Goal: Transaction & Acquisition: Purchase product/service

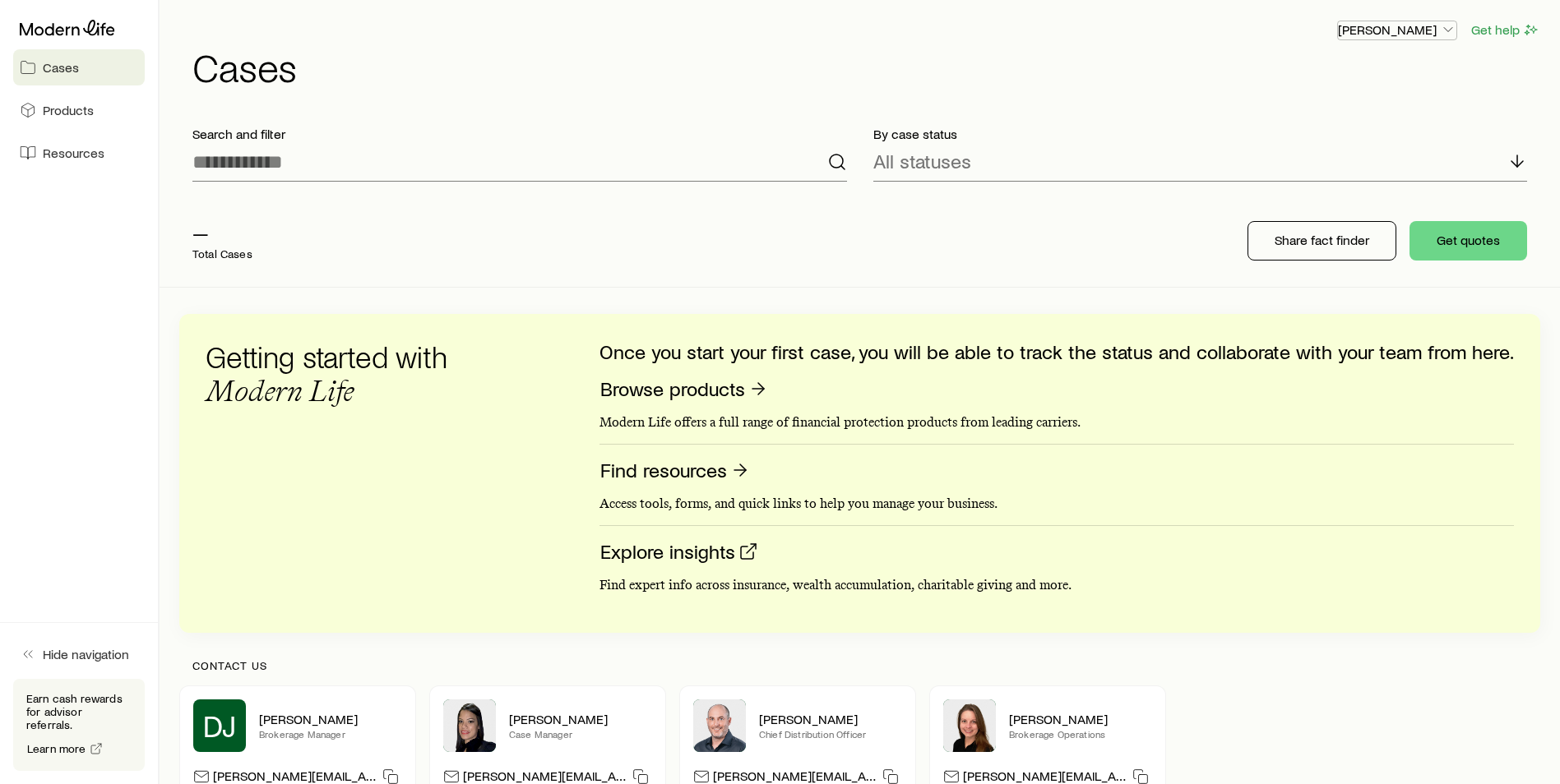
click at [1425, 22] on p "[PERSON_NAME]" at bounding box center [1396, 29] width 118 height 17
click at [1382, 76] on span "Licenses and contracts" at bounding box center [1364, 74] width 134 height 17
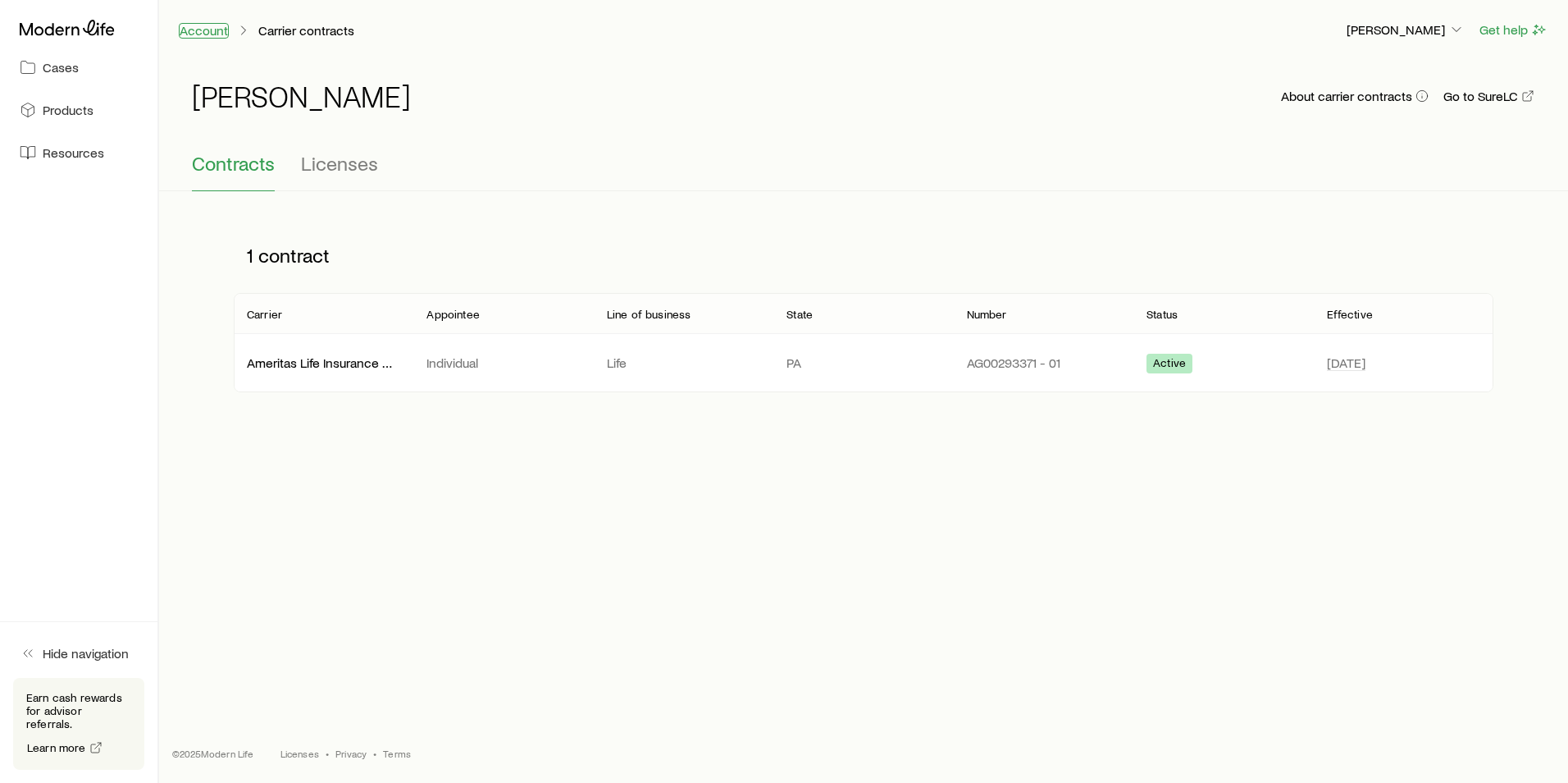
click at [207, 27] on link "Account" at bounding box center [203, 31] width 50 height 16
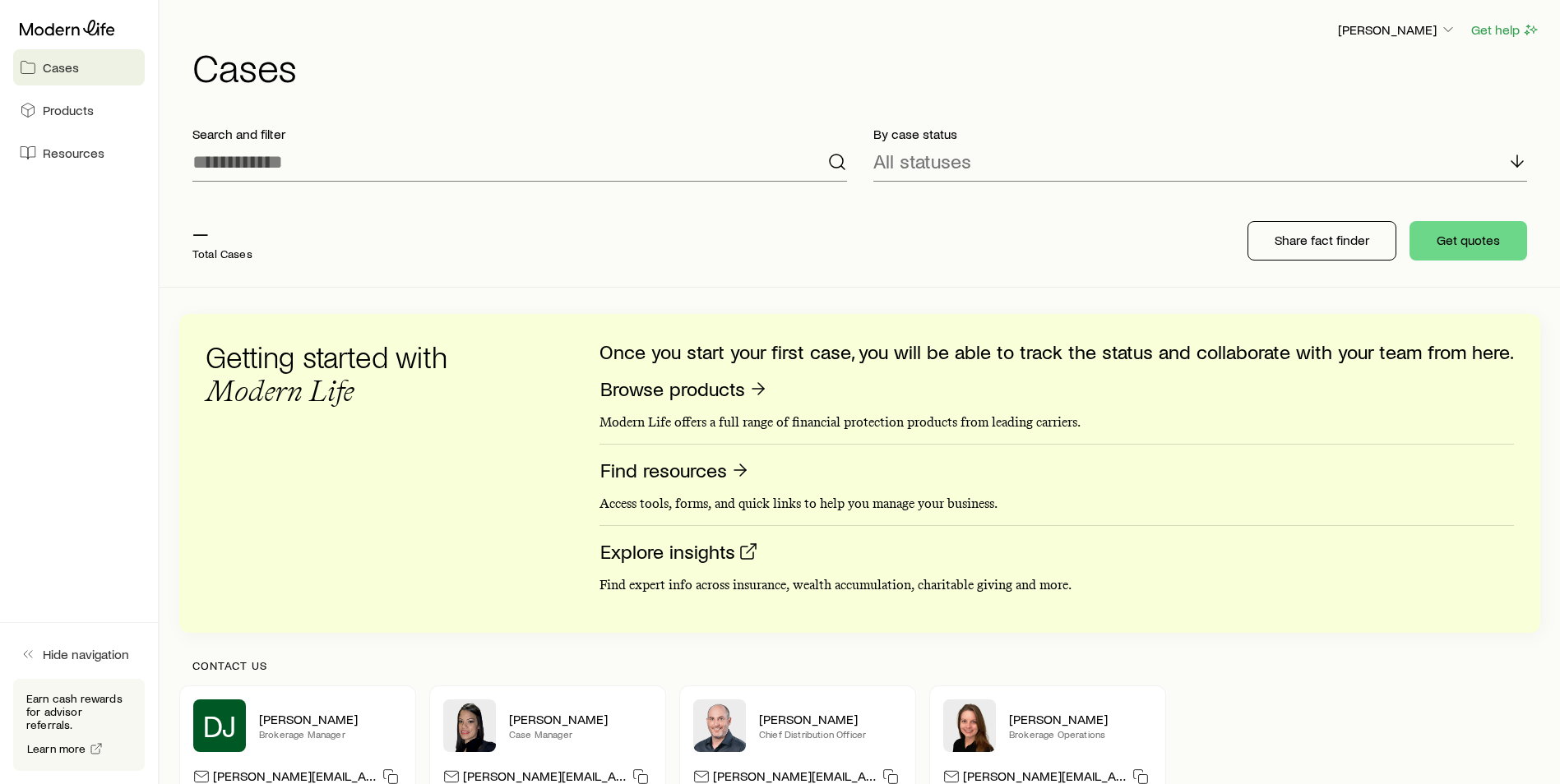
click at [874, 250] on div "— Total Cases Share fact finder Get quotes" at bounding box center [859, 241] width 1360 height 92
click at [1472, 252] on button "Get quotes" at bounding box center [1467, 241] width 118 height 39
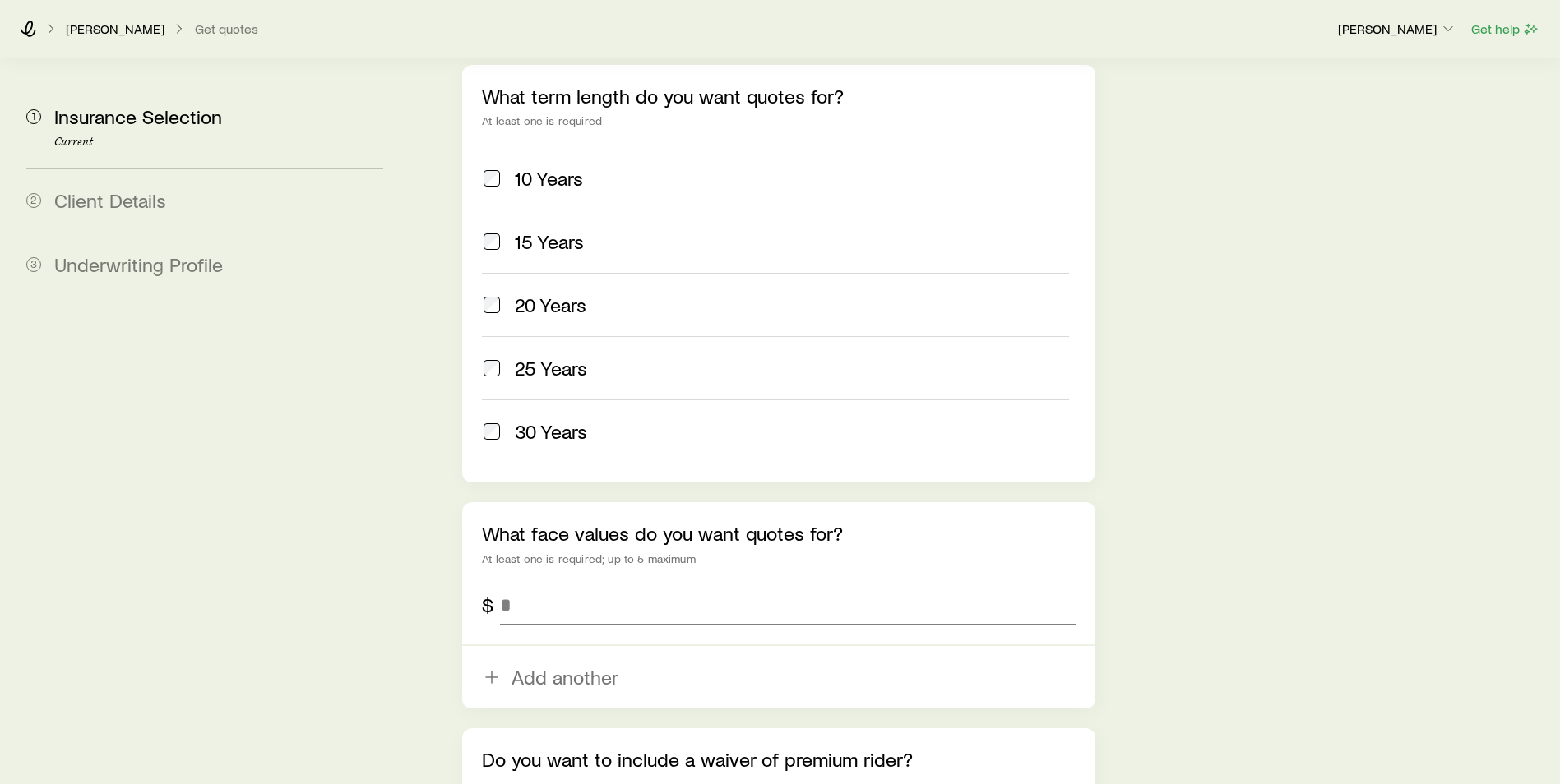
scroll to position [739, 0]
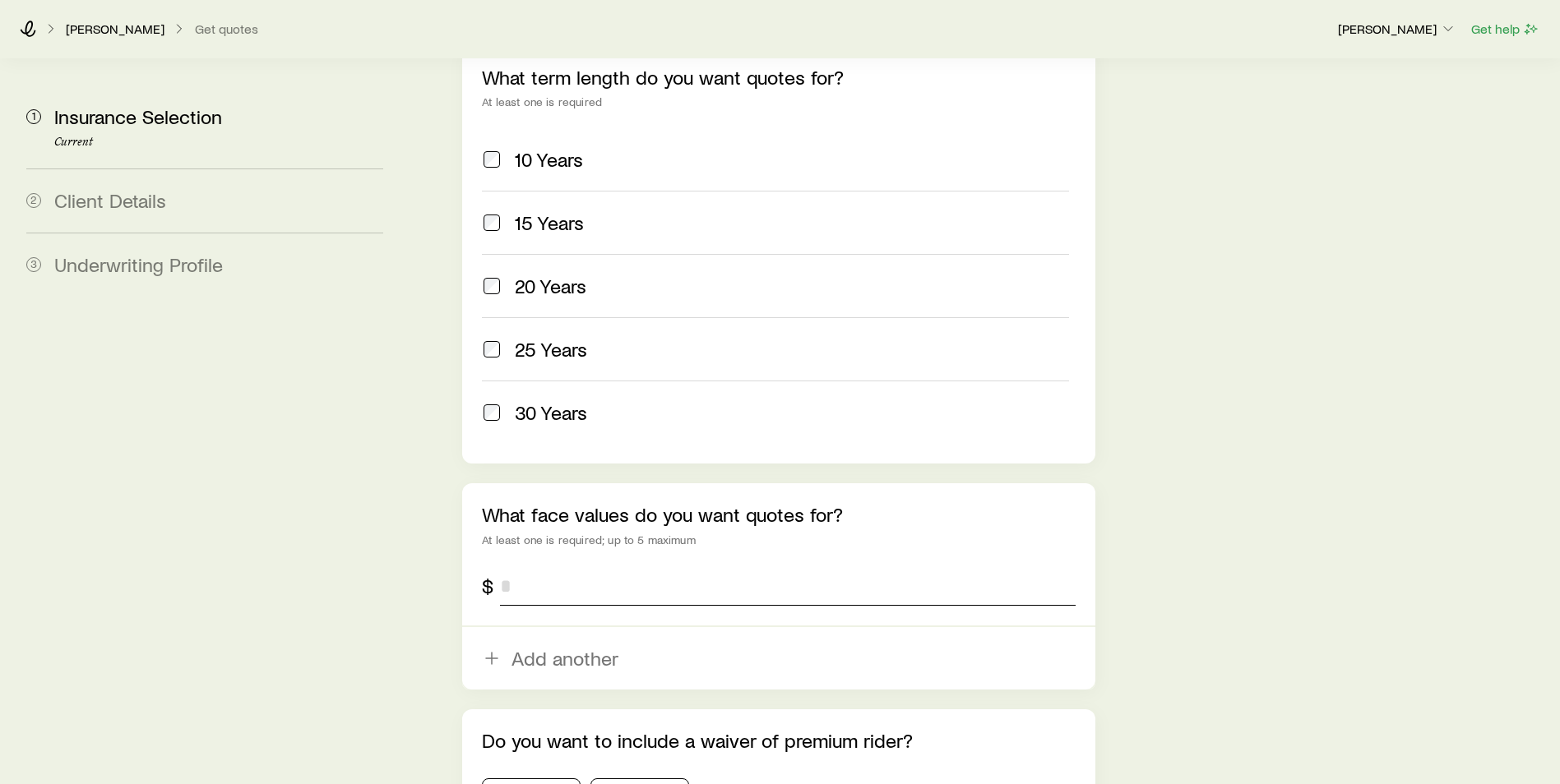
click at [654, 566] on input "tel" at bounding box center [787, 585] width 576 height 39
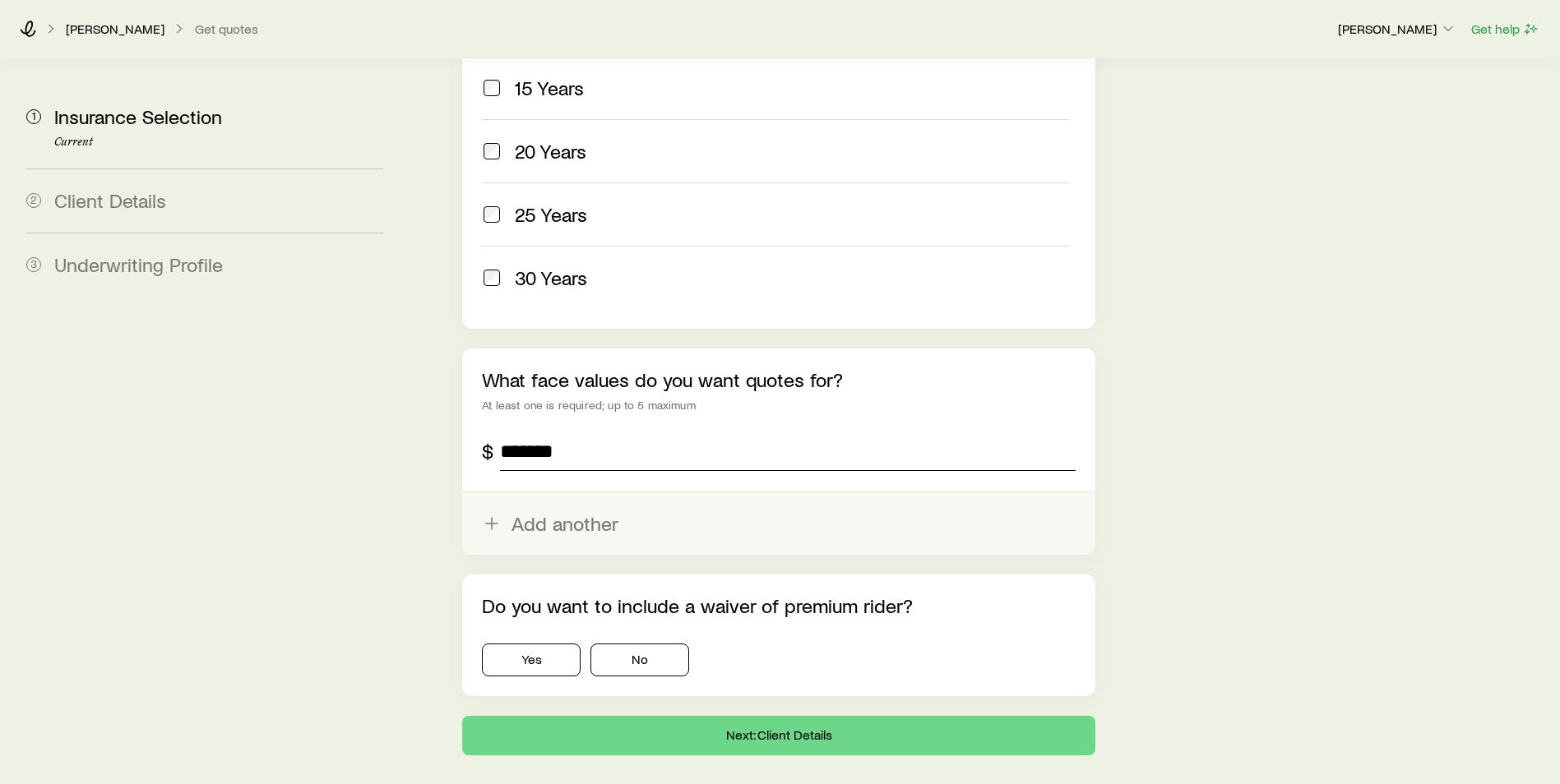
scroll to position [912, 0]
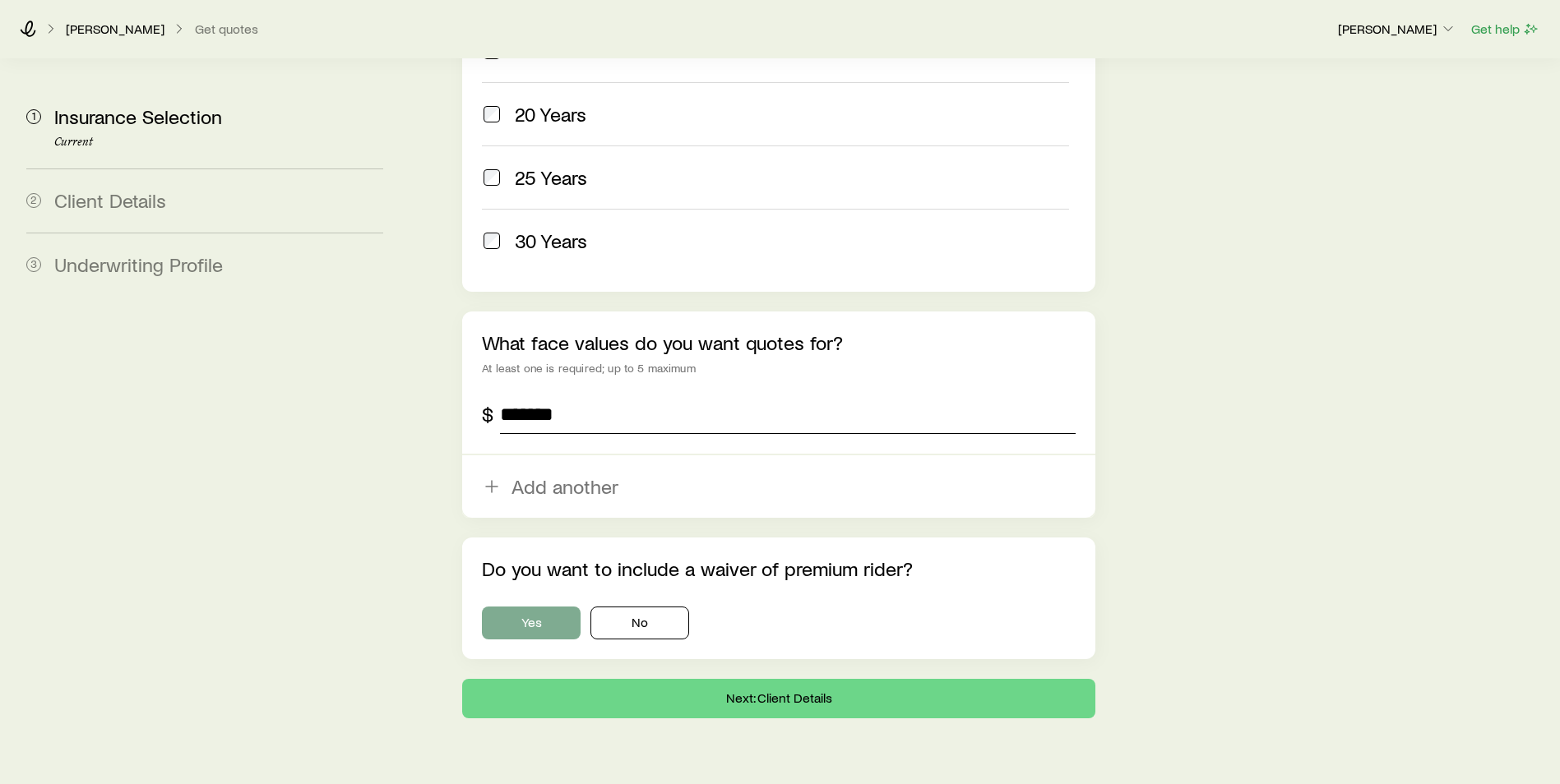
type input "*******"
click at [550, 607] on button "Yes" at bounding box center [530, 623] width 98 height 33
click at [922, 679] on button "Next: Client Details" at bounding box center [779, 698] width 633 height 39
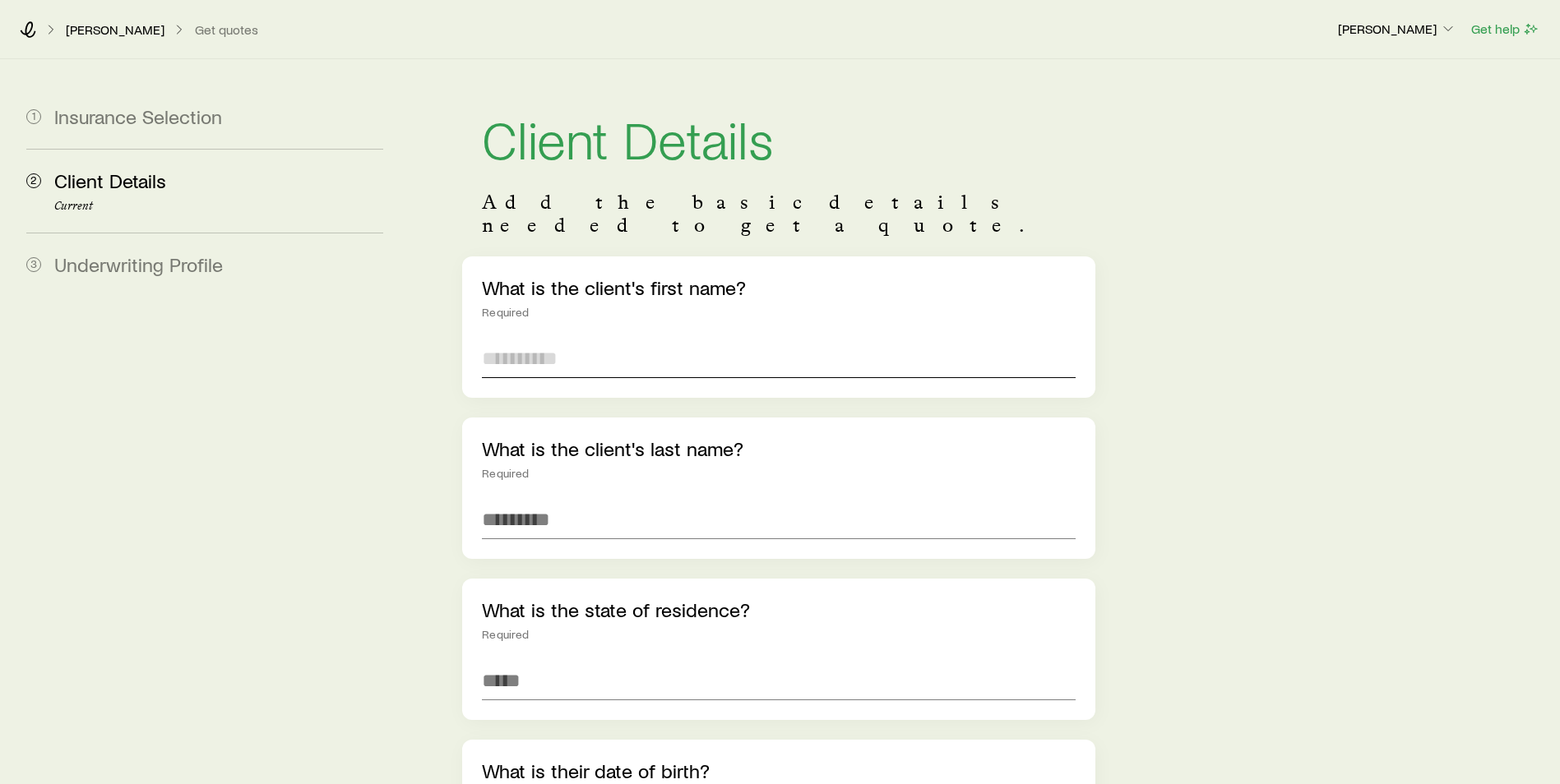
click at [704, 342] on input "text" at bounding box center [778, 358] width 593 height 39
type input "*****"
click at [613, 504] on input "text" at bounding box center [778, 519] width 593 height 39
type input "**********"
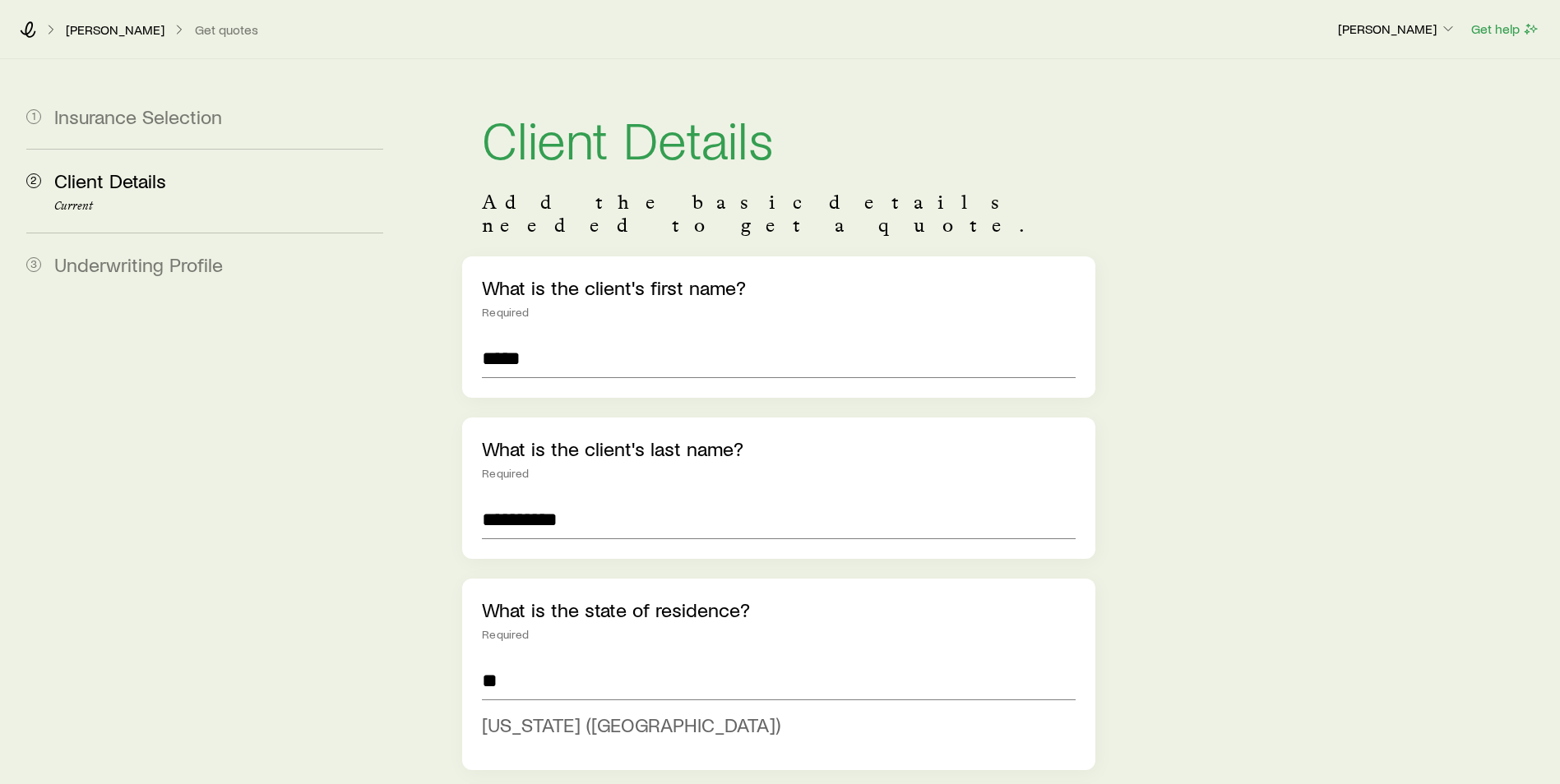
click at [619, 713] on span "[US_STATE] ([GEOGRAPHIC_DATA])" at bounding box center [630, 725] width 298 height 23
type input "**********"
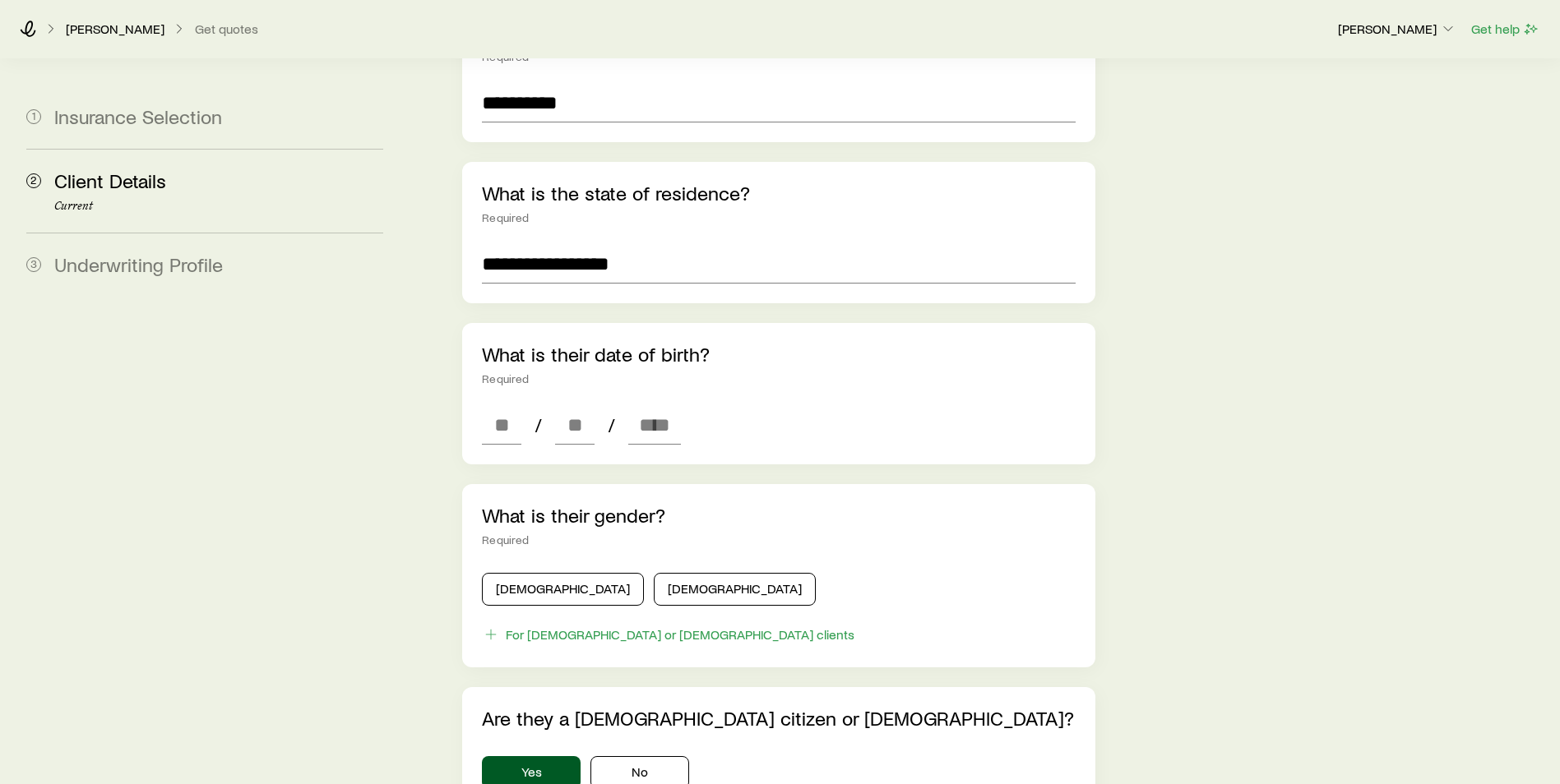
scroll to position [411, 0]
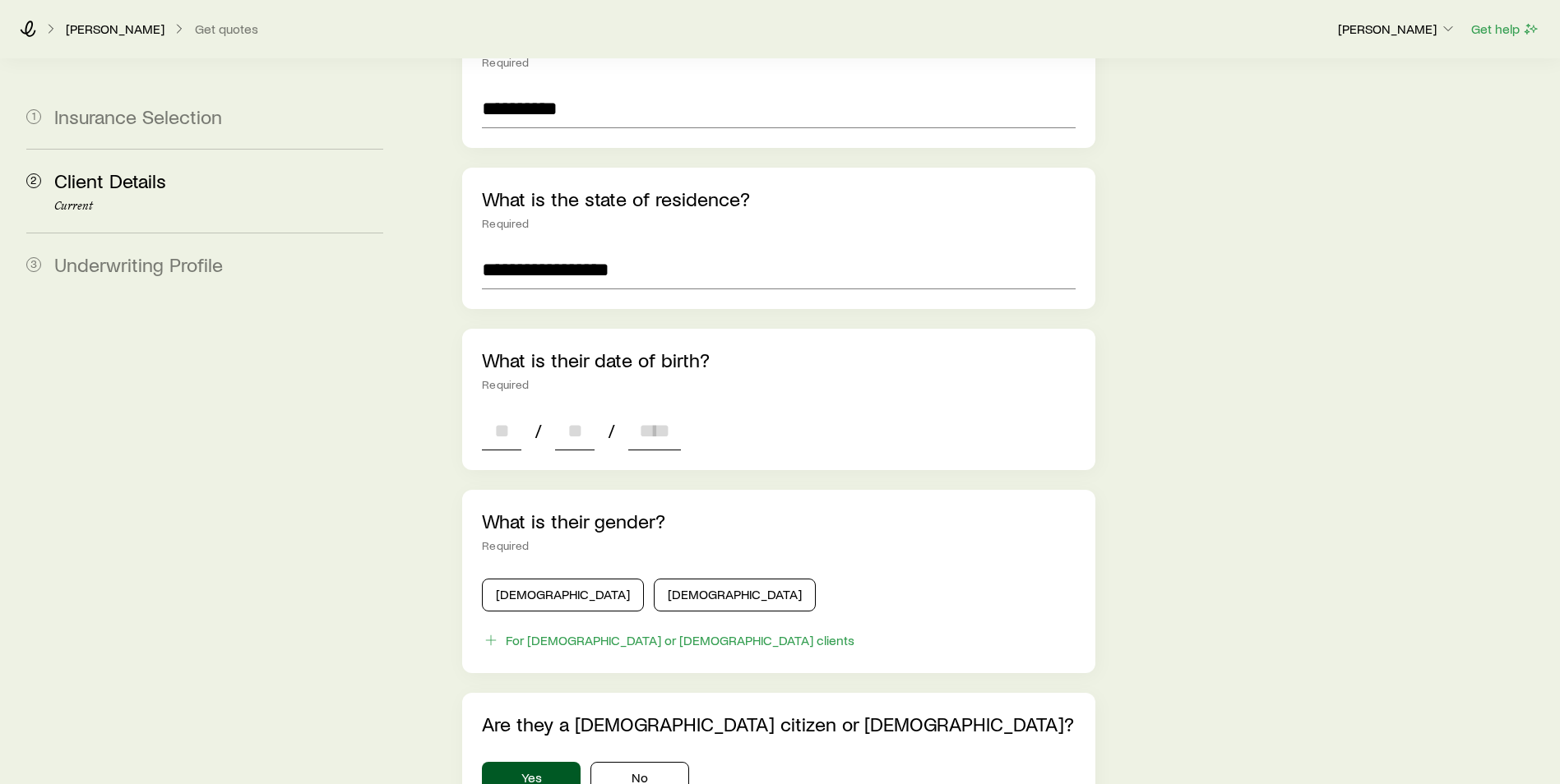
click at [496, 411] on input at bounding box center [501, 430] width 39 height 39
click at [512, 411] on input at bounding box center [501, 430] width 39 height 39
type input "**"
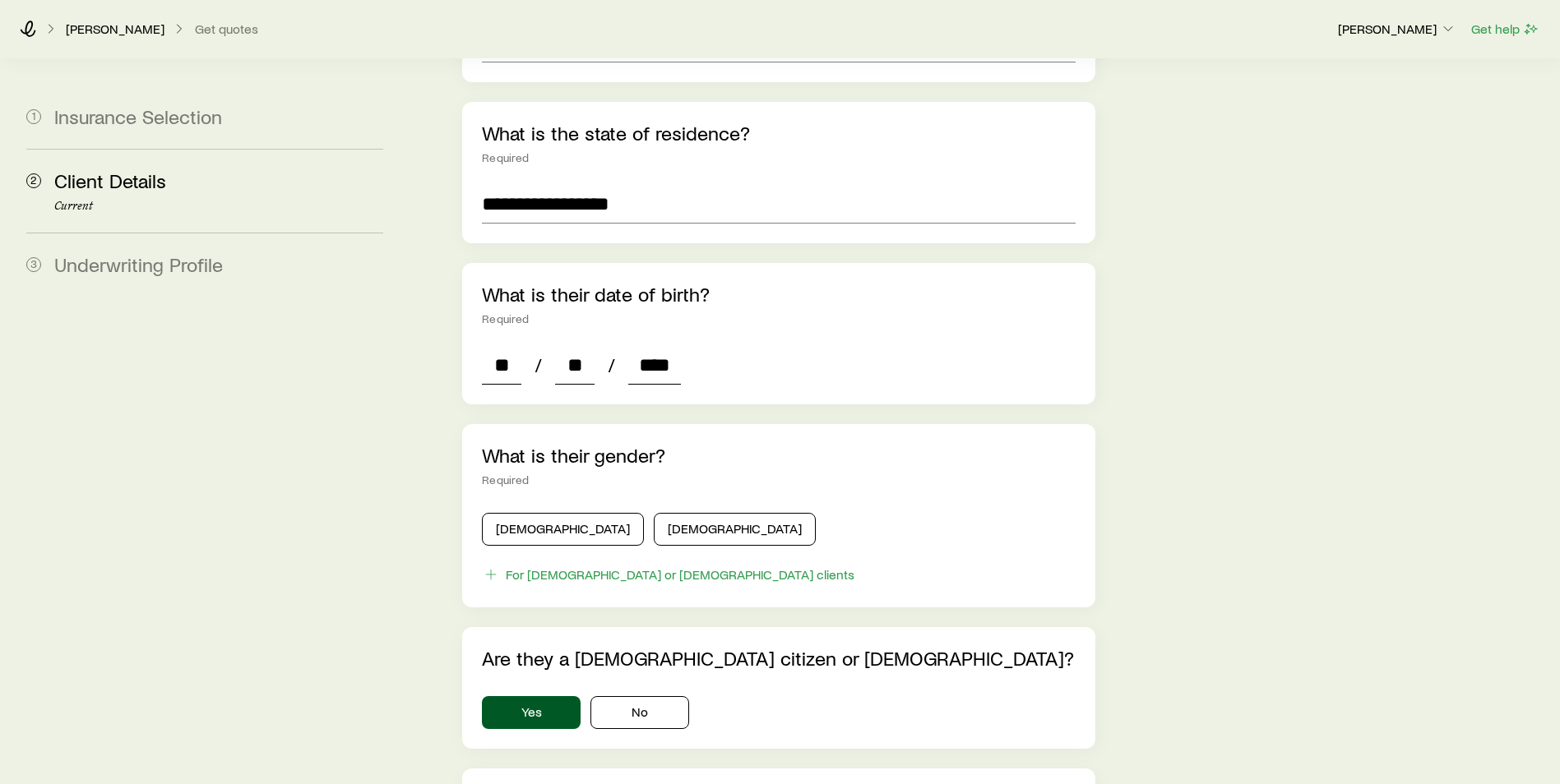
scroll to position [576, 0]
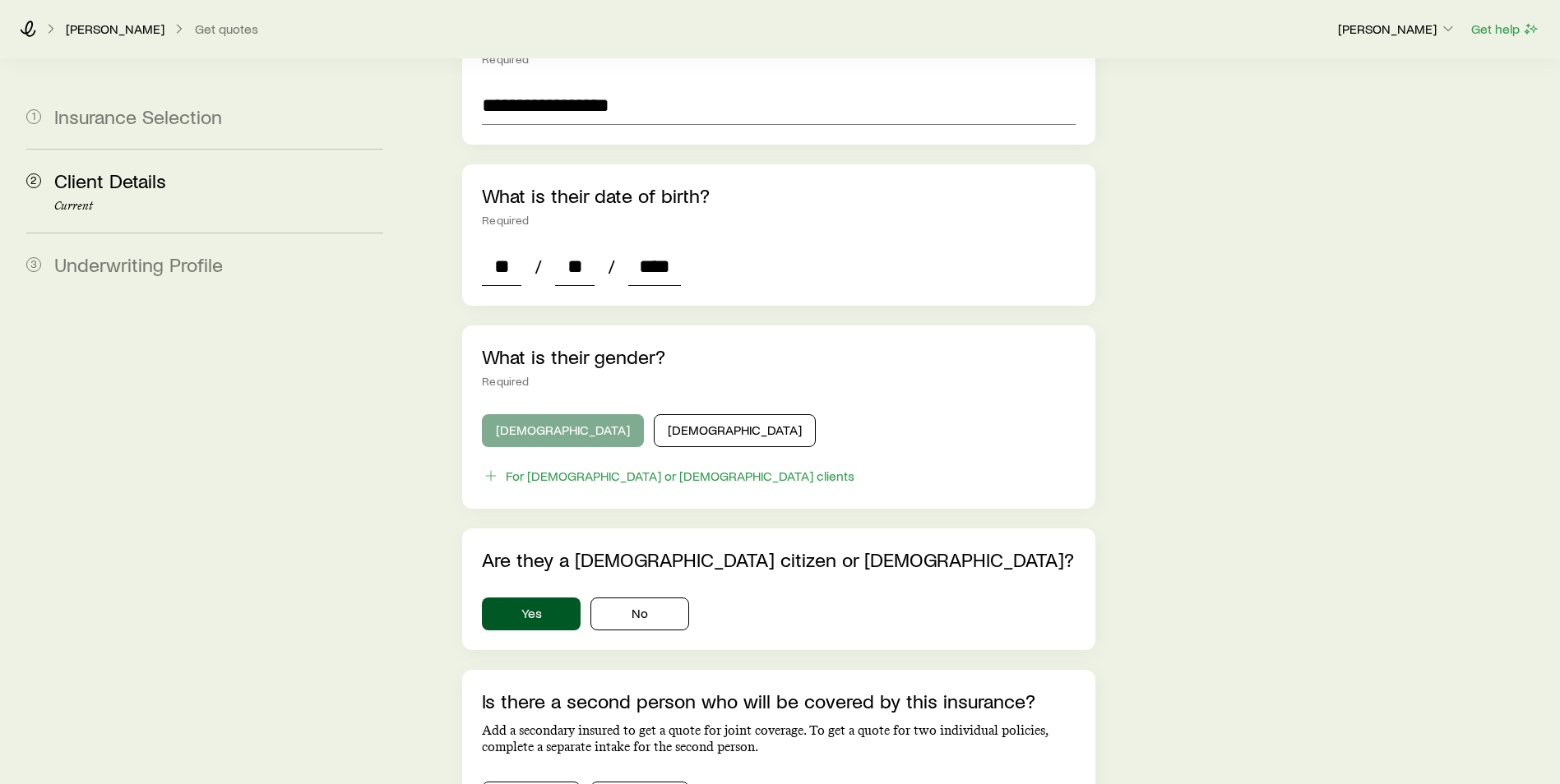
type input "****"
click at [555, 414] on button "[DEMOGRAPHIC_DATA]" at bounding box center [562, 430] width 162 height 33
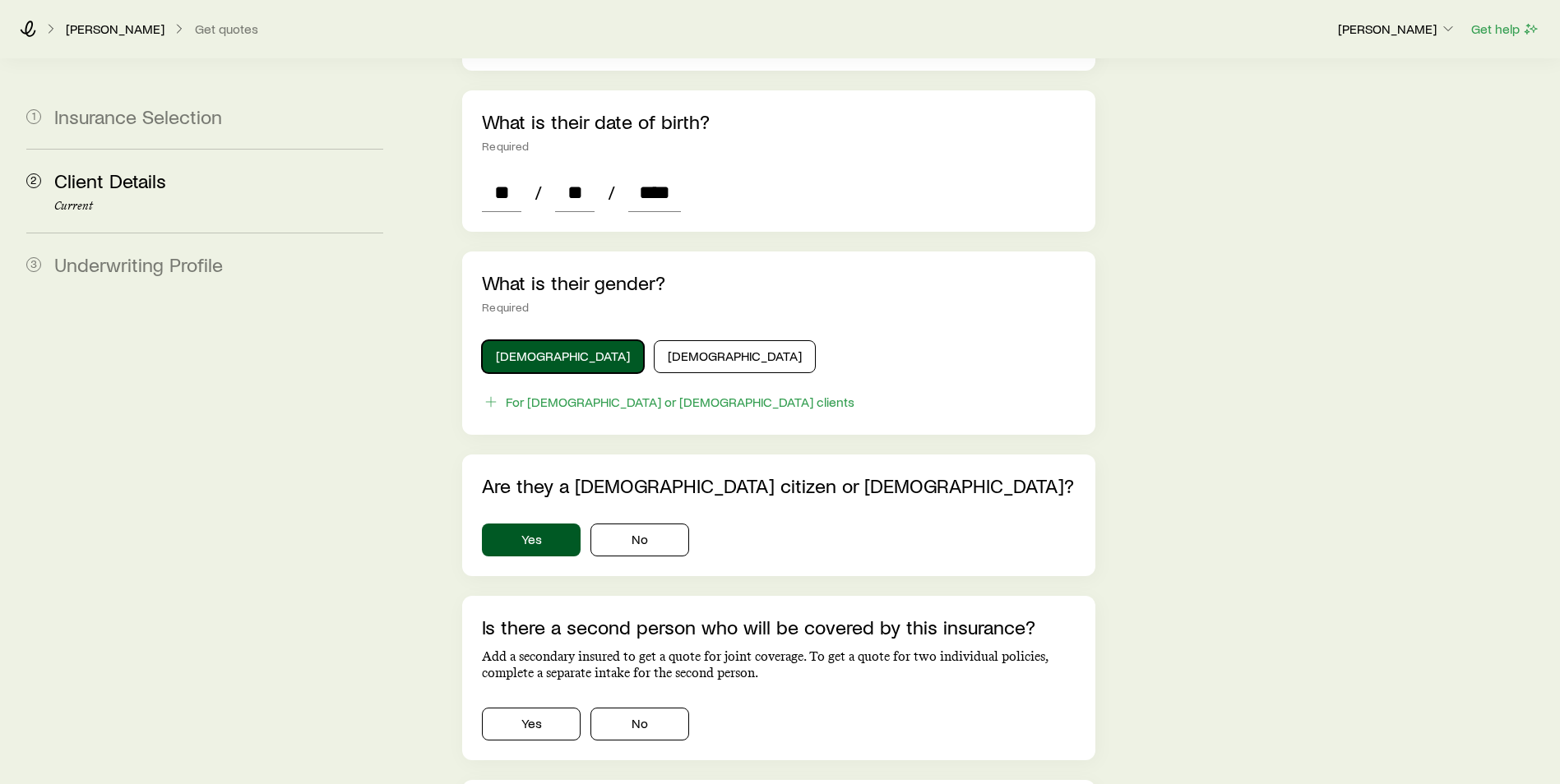
scroll to position [904, 0]
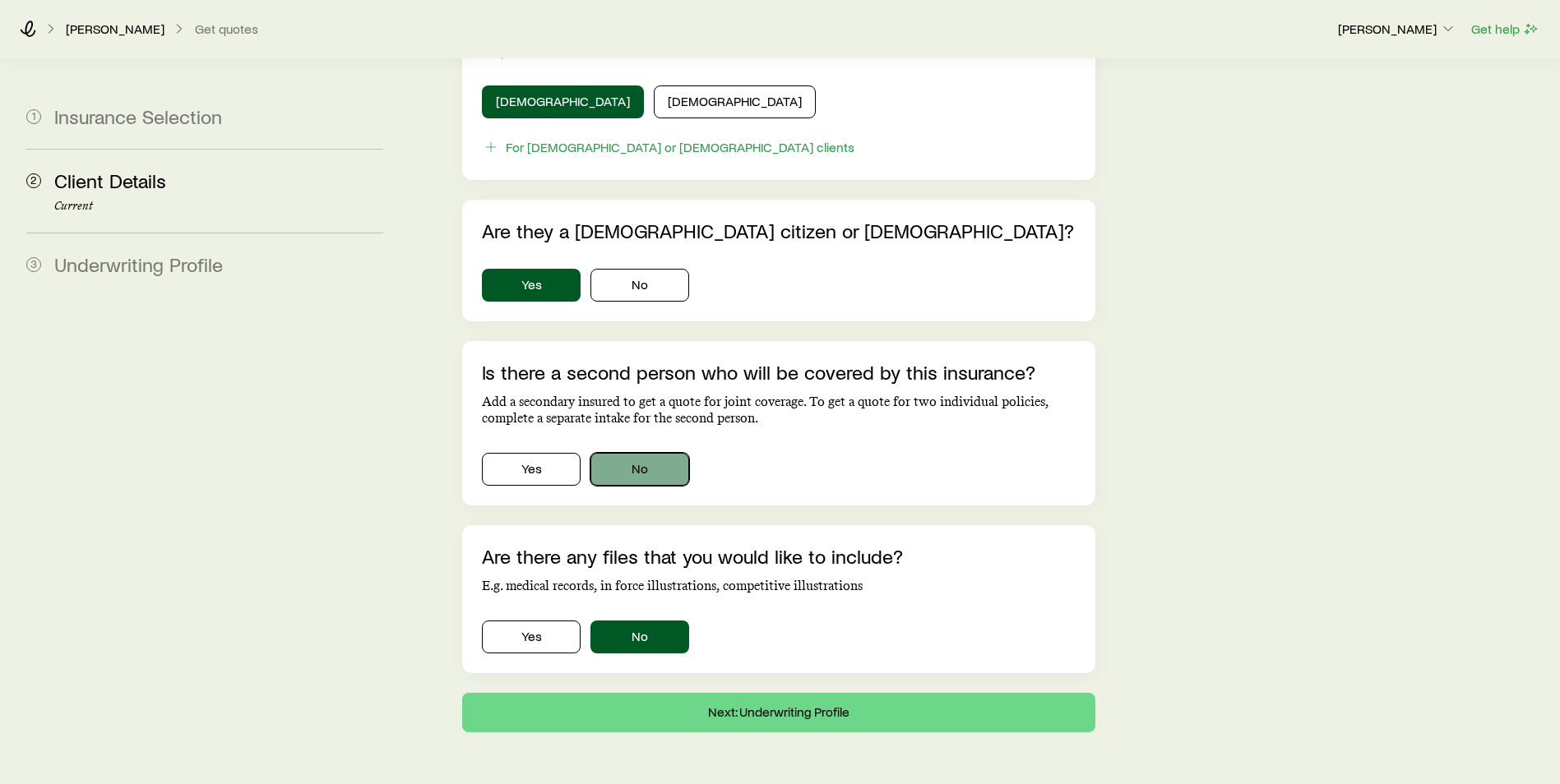
click at [635, 453] on button "No" at bounding box center [639, 469] width 98 height 33
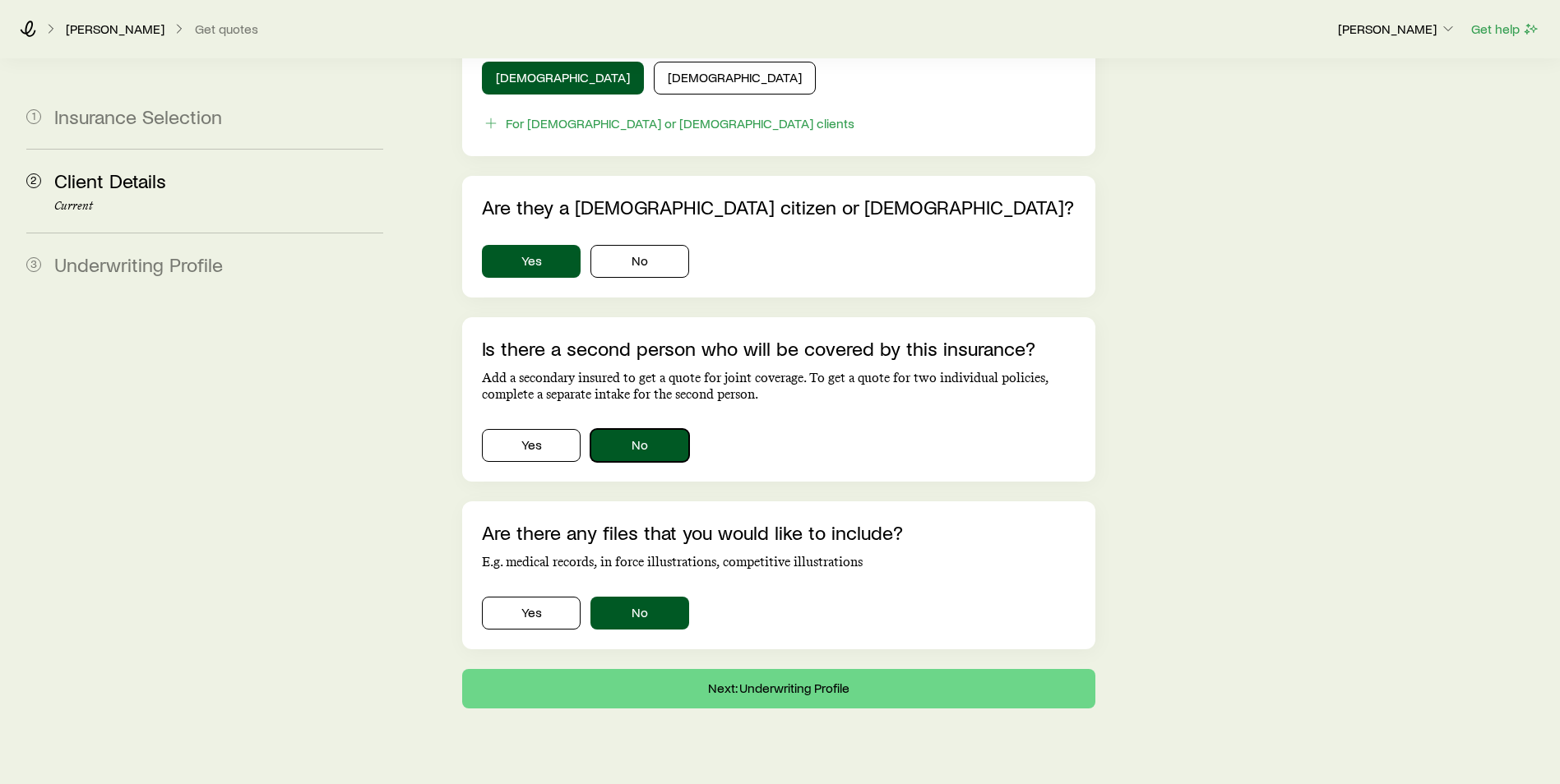
scroll to position [941, 0]
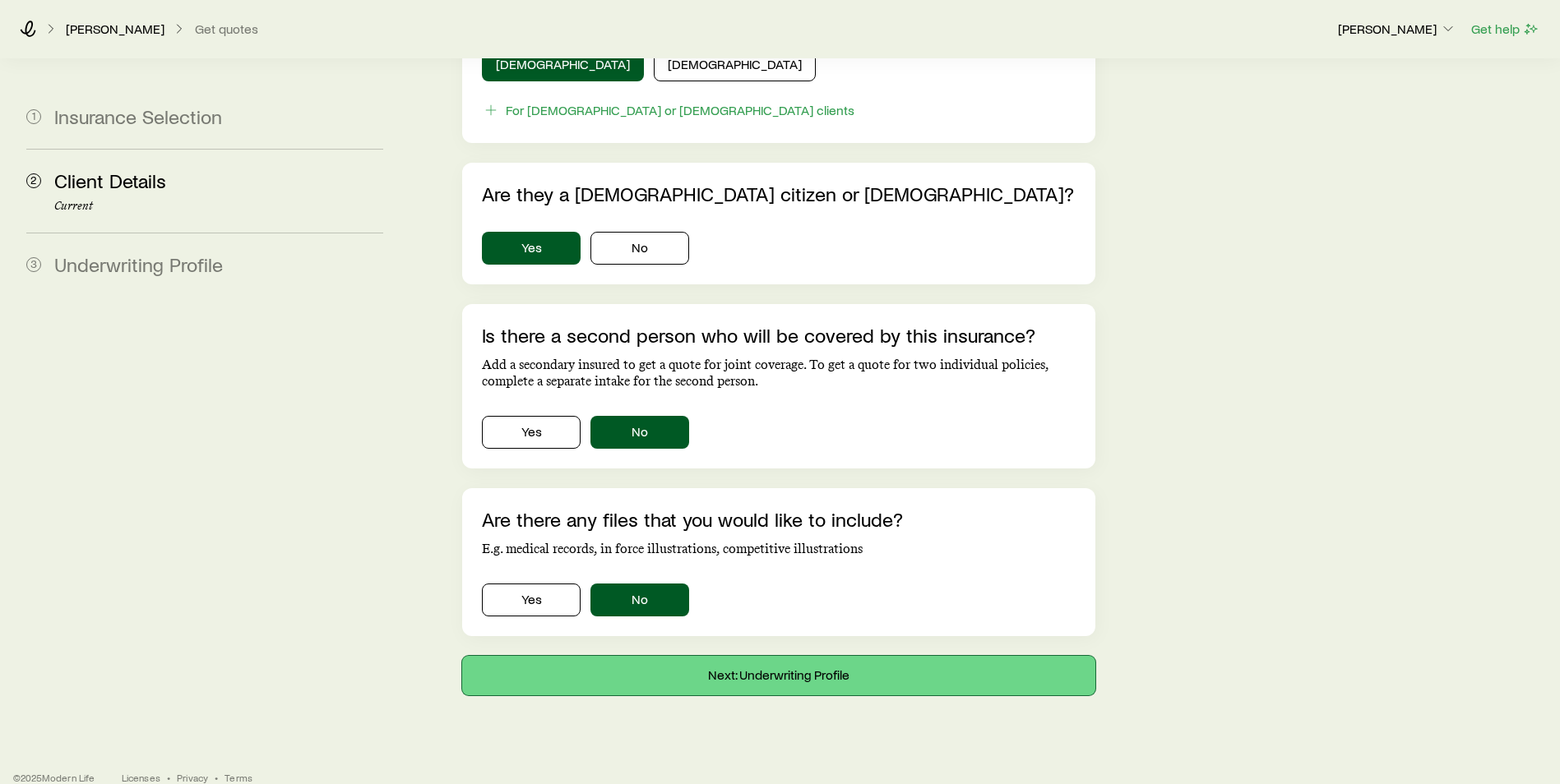
click at [772, 656] on button "Next: Underwriting Profile" at bounding box center [779, 675] width 633 height 39
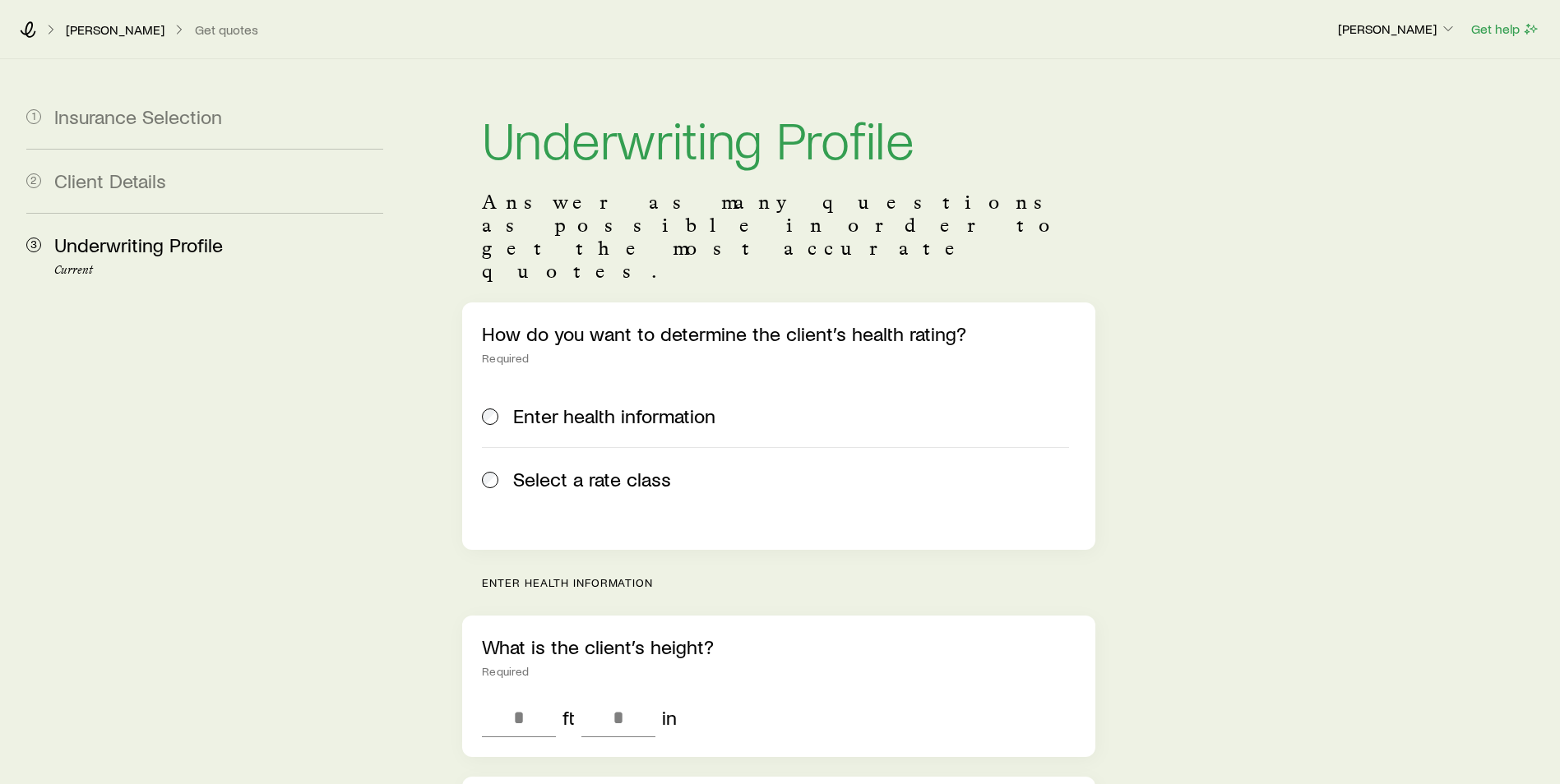
click at [590, 467] on span "Select a rate class" at bounding box center [591, 479] width 158 height 23
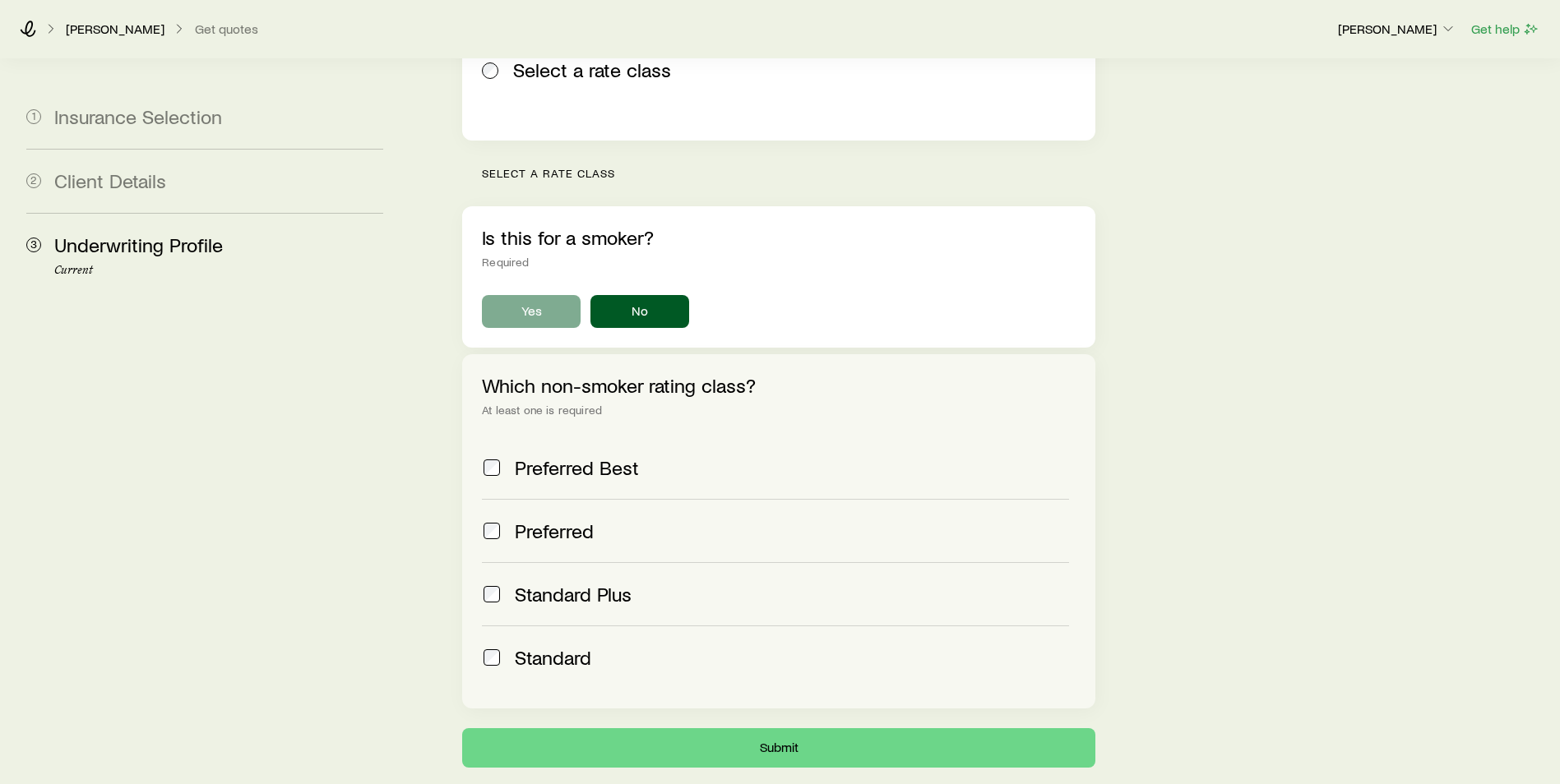
scroll to position [411, 0]
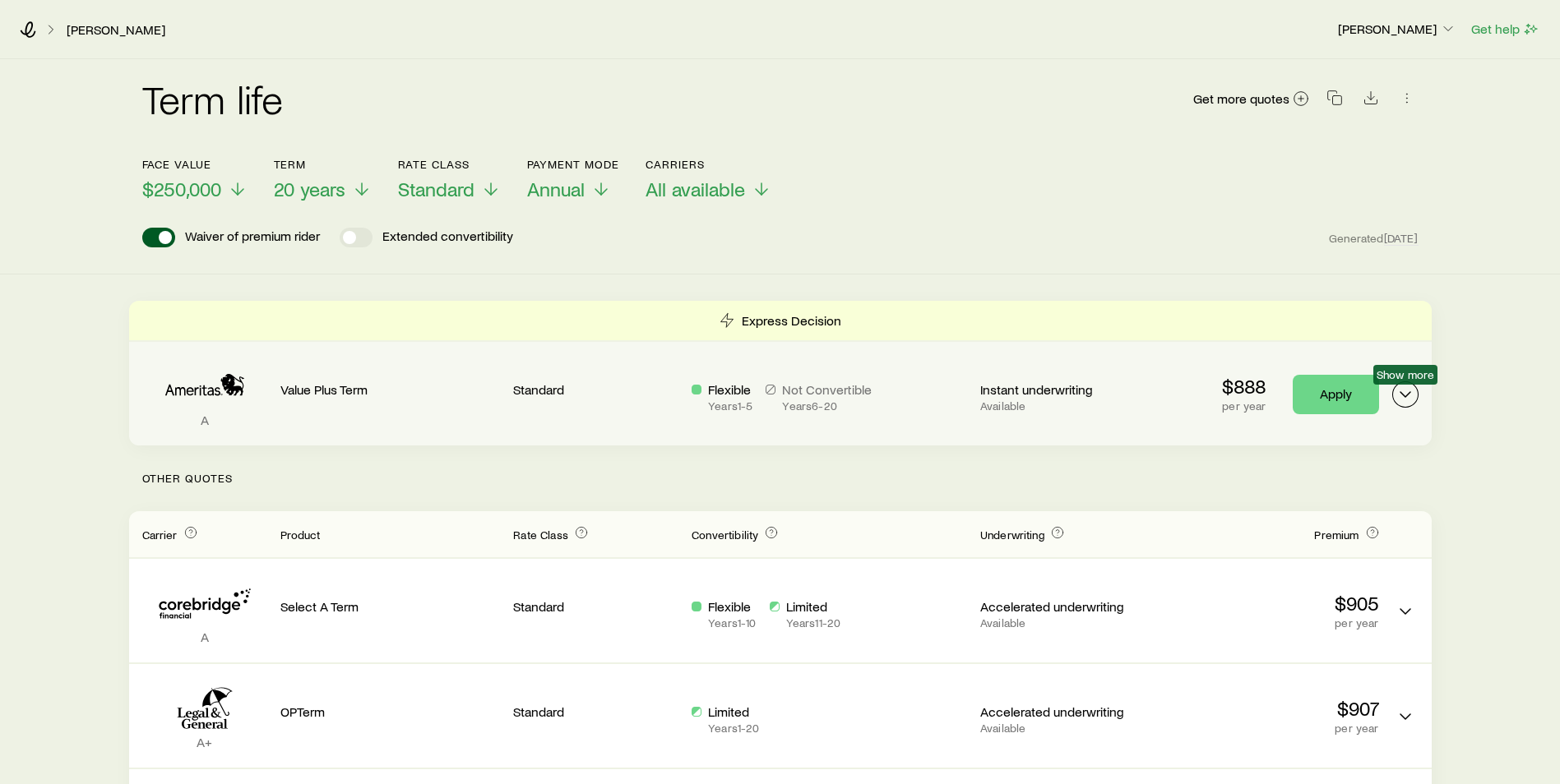
click at [1406, 398] on icon "Term quotes" at bounding box center [1405, 394] width 19 height 19
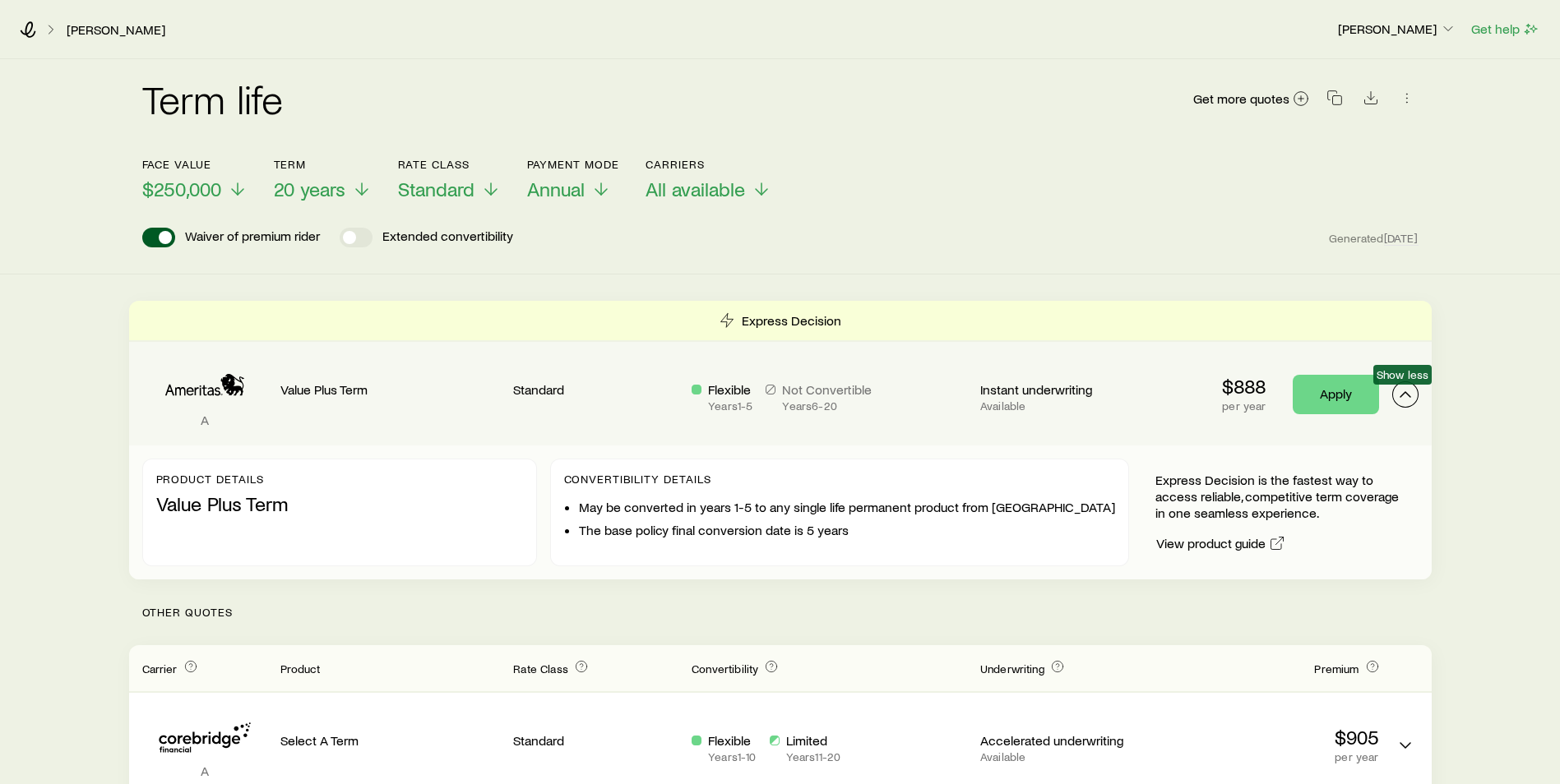
click at [1406, 398] on icon "Term quotes" at bounding box center [1405, 394] width 19 height 19
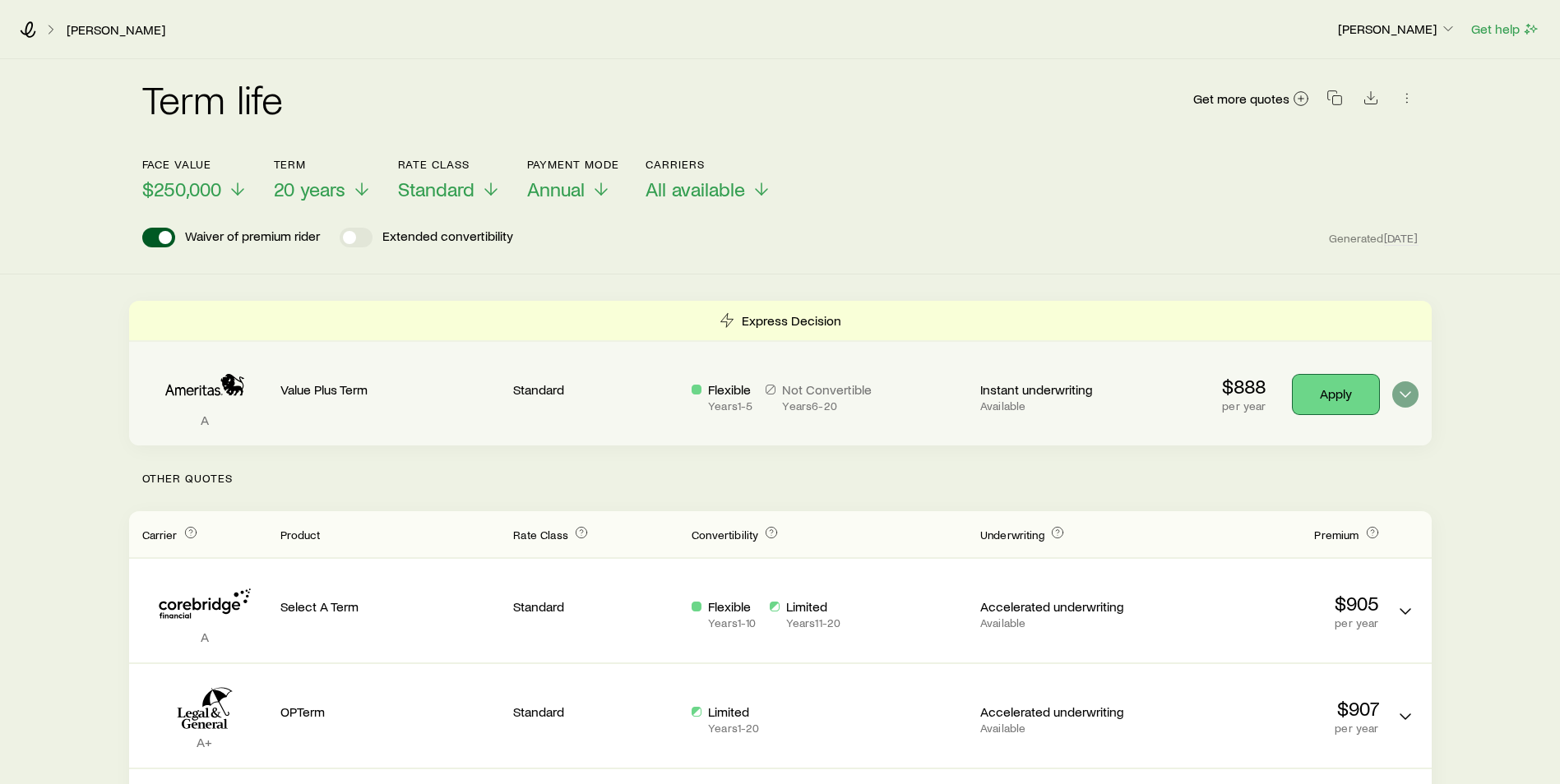
click at [1308, 392] on link "Apply" at bounding box center [1335, 394] width 87 height 39
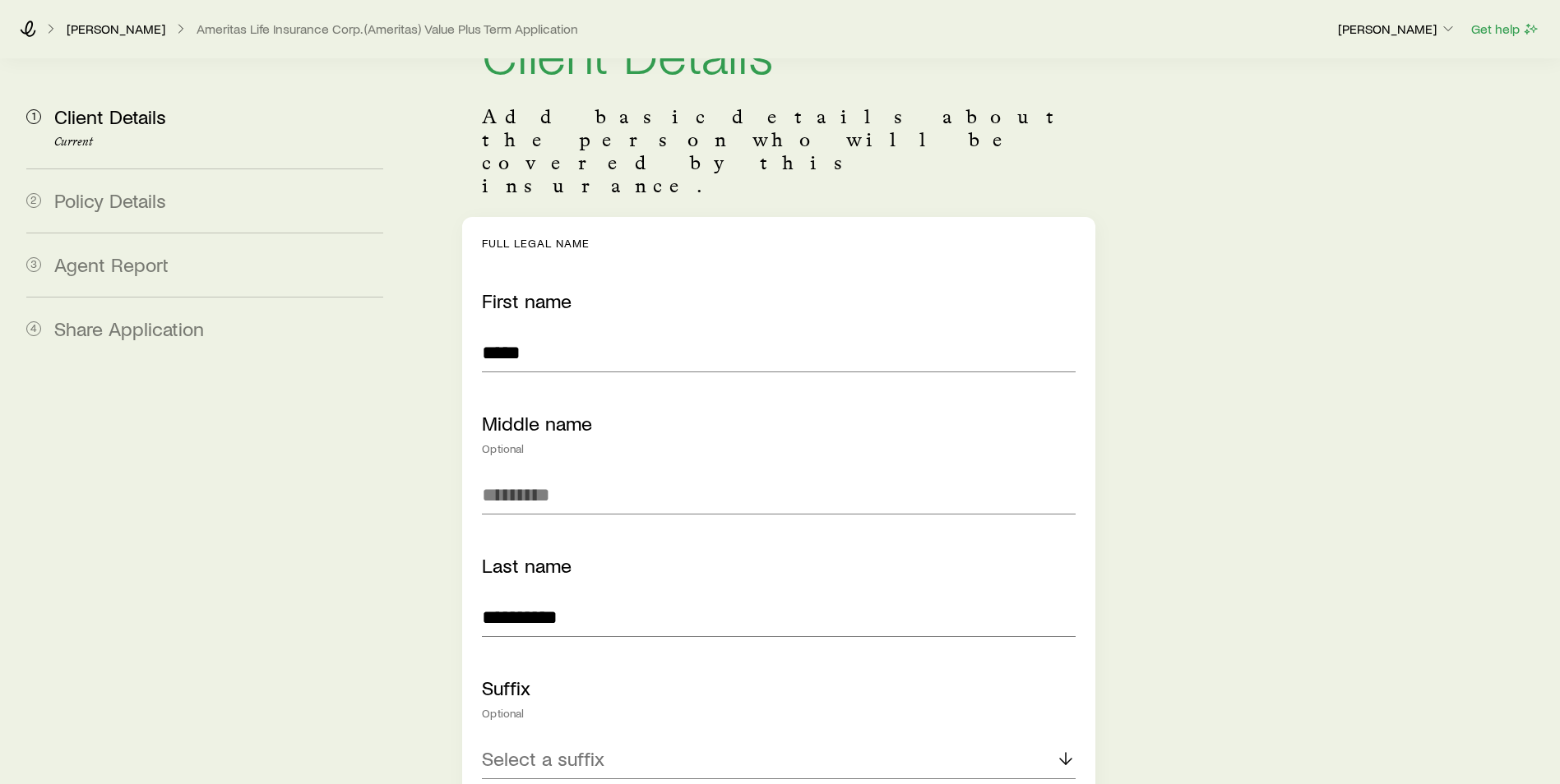
scroll to position [246, 0]
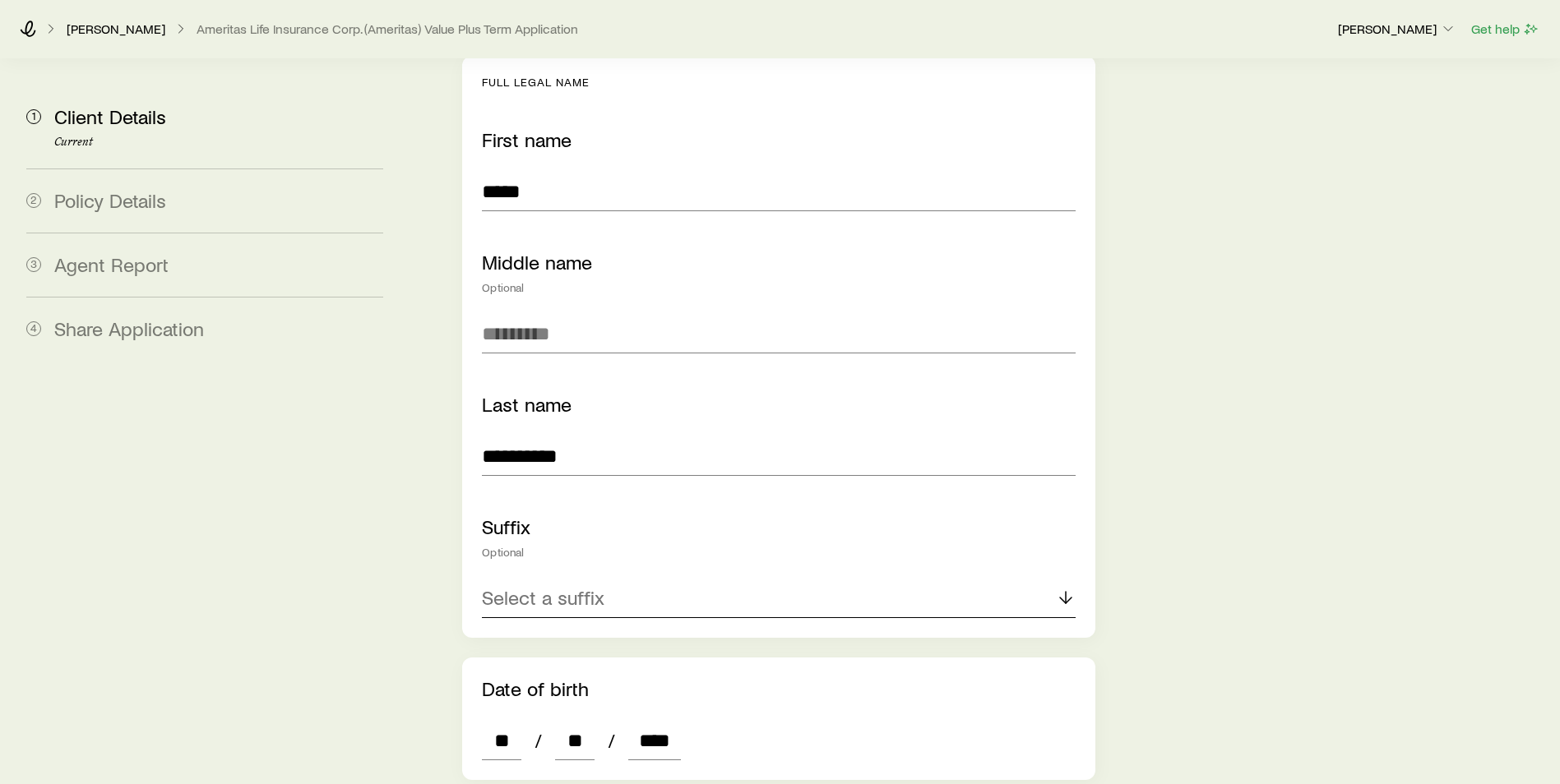
click at [670, 579] on div "Select a suffix" at bounding box center [778, 598] width 593 height 39
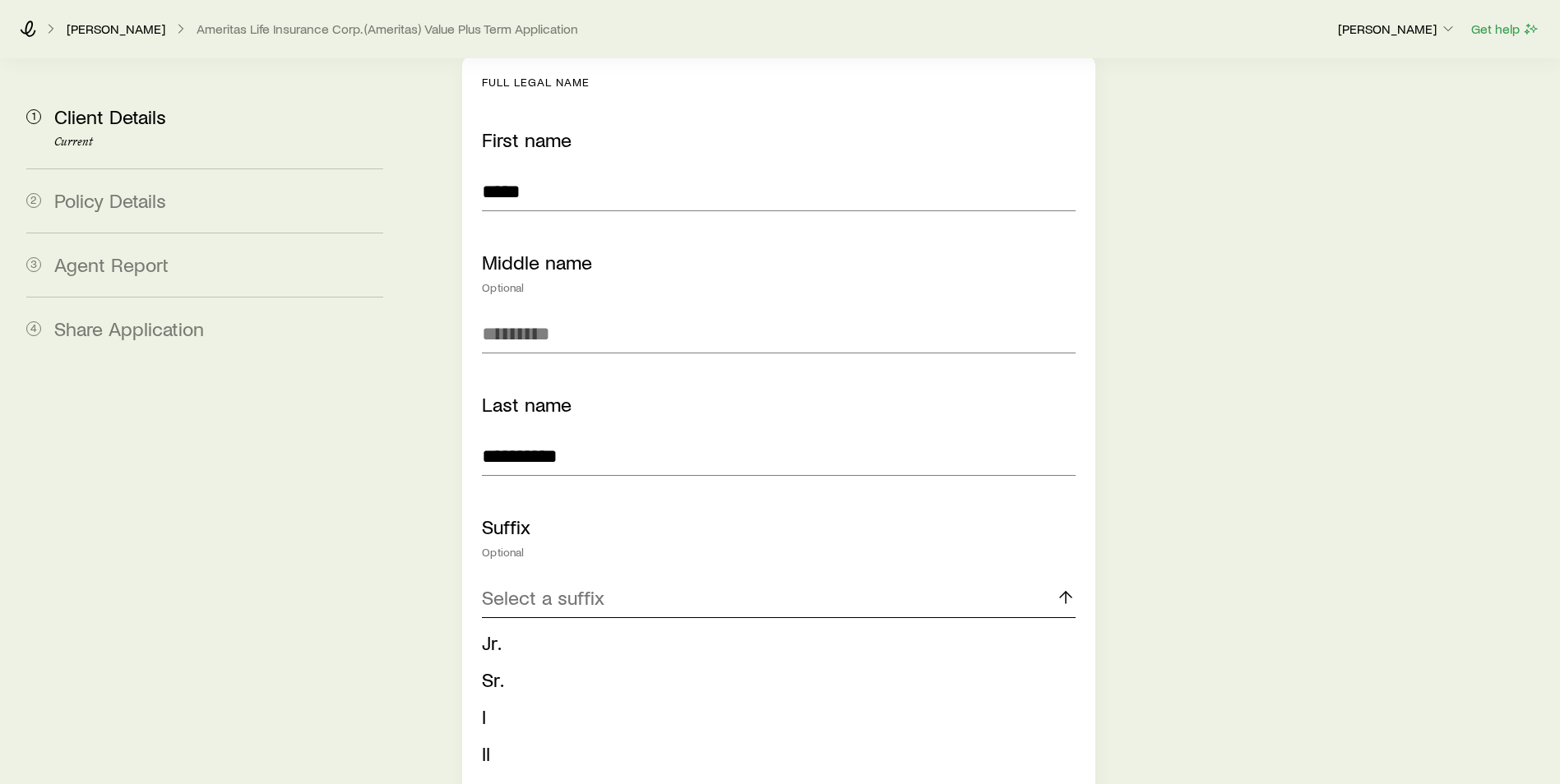
click at [670, 579] on div "Select a suffix" at bounding box center [778, 598] width 593 height 39
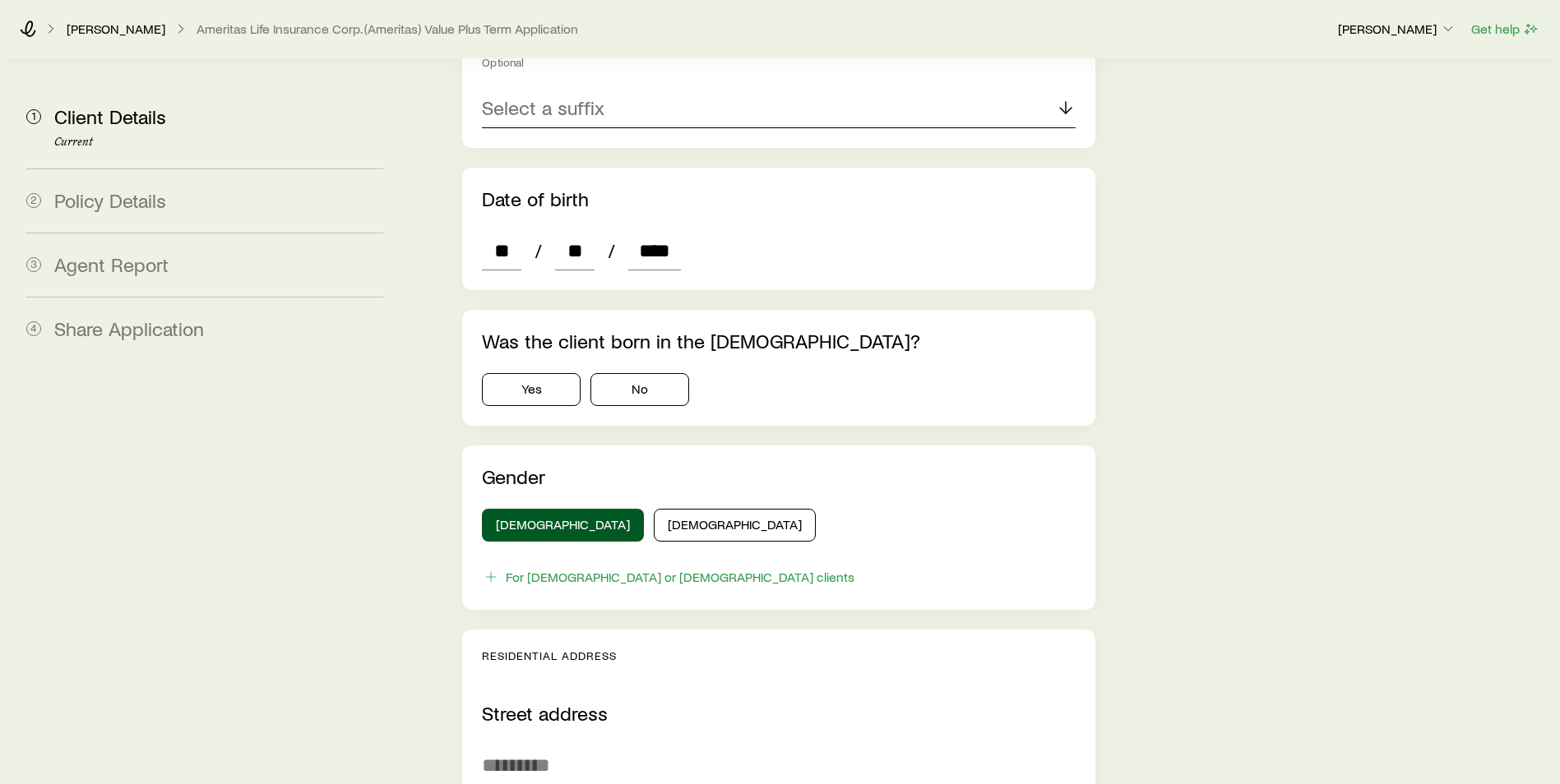
scroll to position [739, 0]
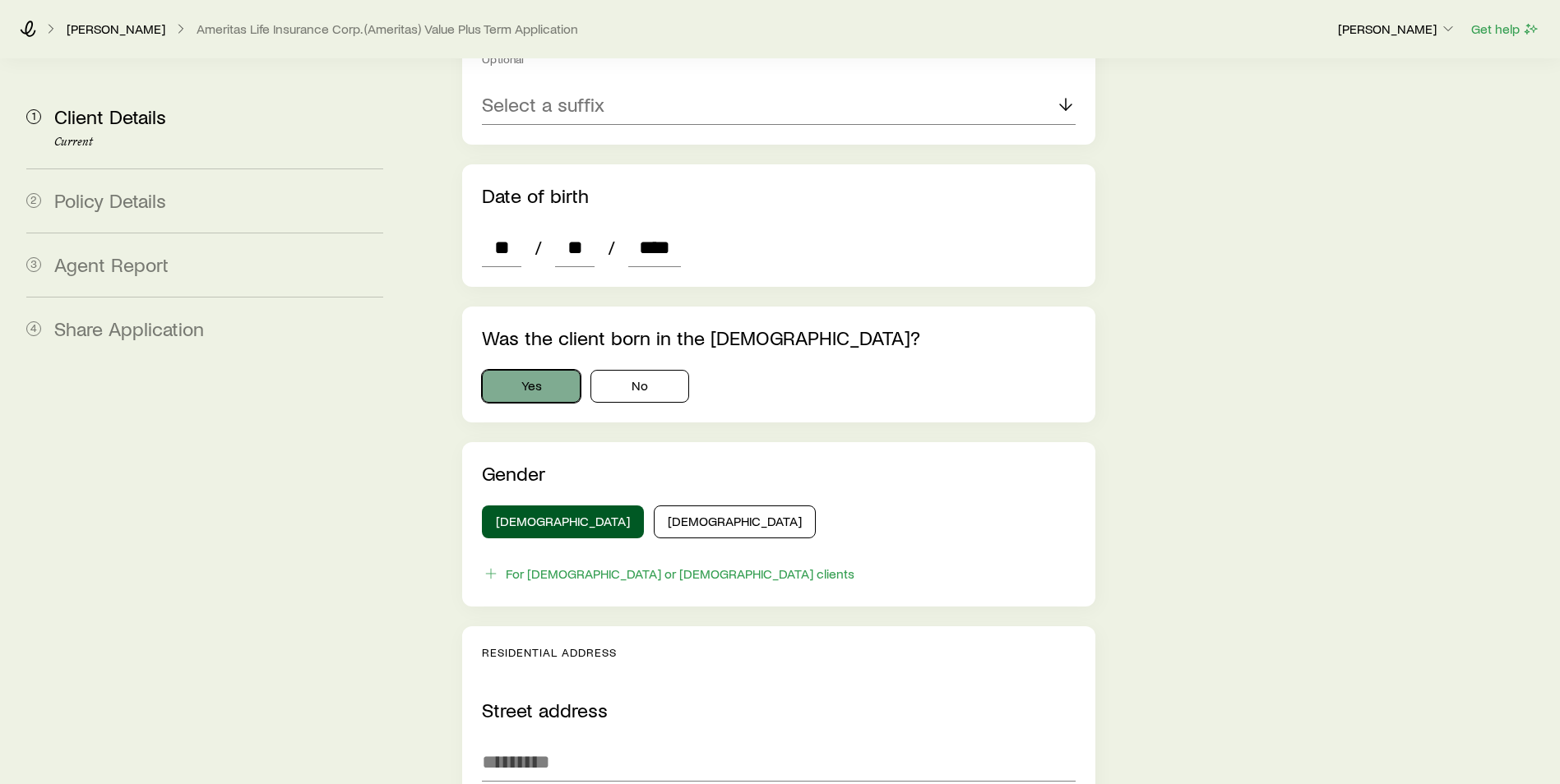
click at [545, 370] on button "Yes" at bounding box center [530, 387] width 98 height 33
